Goal: Task Accomplishment & Management: Complete application form

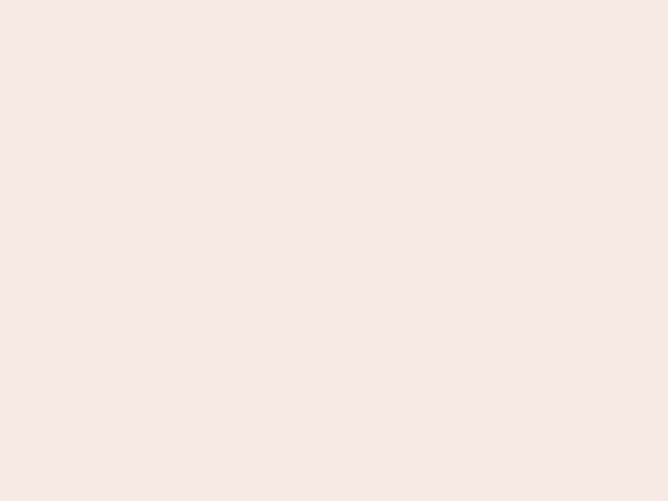
click at [334, 251] on nb-app "Almost there Thank you for registering for Newbook. Your account is under revie…" at bounding box center [334, 250] width 668 height 501
click at [334, 0] on nb-app "Almost there Thank you for registering for Newbook. Your account is under revie…" at bounding box center [334, 250] width 668 height 501
click at [357, 0] on nb-app "Almost there Thank you for registering for Newbook. Your account is under revie…" at bounding box center [334, 250] width 668 height 501
click at [334, 251] on nb-app "Almost there Thank you for registering for Newbook. Your account is under revie…" at bounding box center [334, 250] width 668 height 501
click at [334, 0] on nb-app "Almost there Thank you for registering for Newbook. Your account is under revie…" at bounding box center [334, 250] width 668 height 501
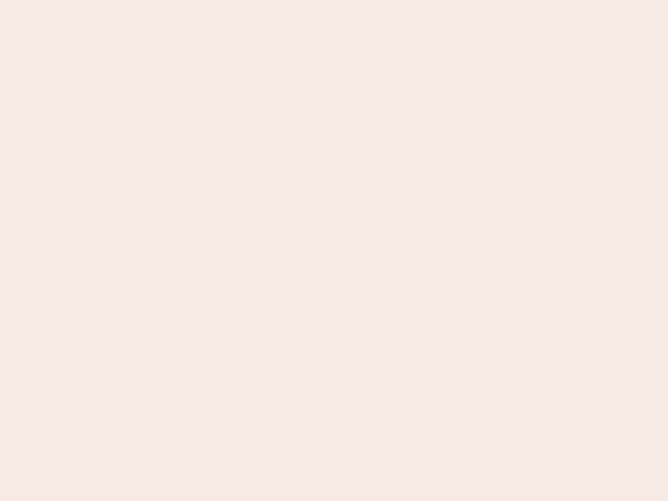
click at [233, 0] on nb-app "Almost there Thank you for registering for Newbook. Your account is under revie…" at bounding box center [334, 250] width 668 height 501
click at [334, 251] on nb-app "Almost there Thank you for registering for Newbook. Your account is under revie…" at bounding box center [334, 250] width 668 height 501
click at [334, 0] on nb-app "Almost there Thank you for registering for Newbook. Your account is under revie…" at bounding box center [334, 250] width 668 height 501
click at [233, 0] on nb-app "Almost there Thank you for registering for Newbook. Your account is under revie…" at bounding box center [334, 250] width 668 height 501
click at [334, 251] on nb-app "Almost there Thank you for registering for Newbook. Your account is under revie…" at bounding box center [334, 250] width 668 height 501
